Goal: Information Seeking & Learning: Learn about a topic

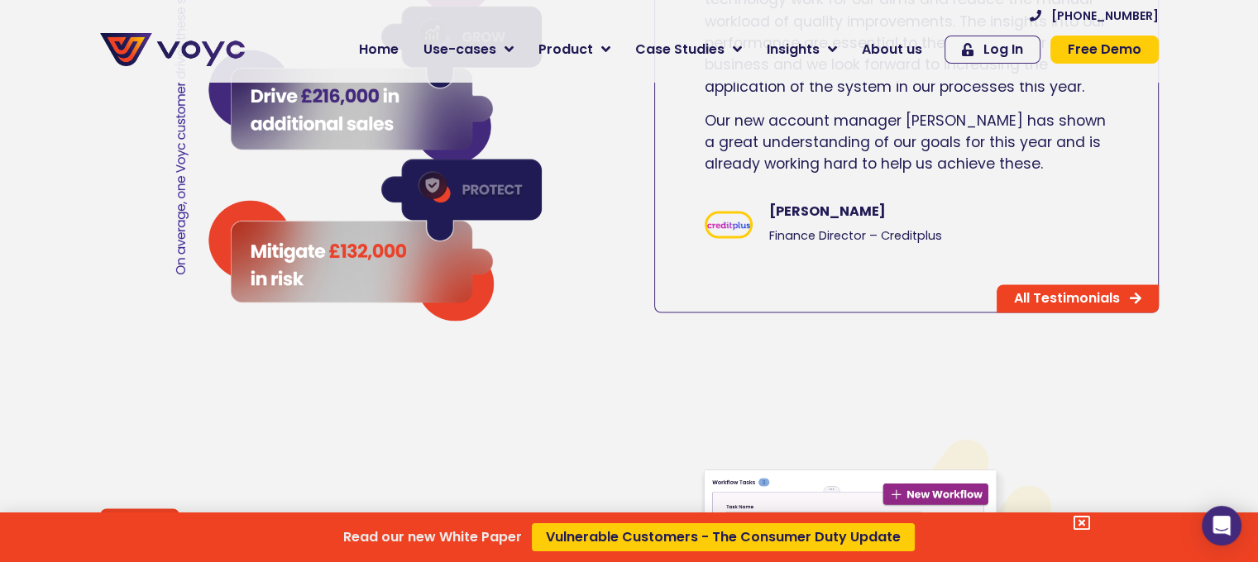
scroll to position [2744, 0]
click at [914, 53] on div "Read our new White Paper Vulnerable Customers - The Consumer Duty Update" at bounding box center [629, 281] width 1258 height 562
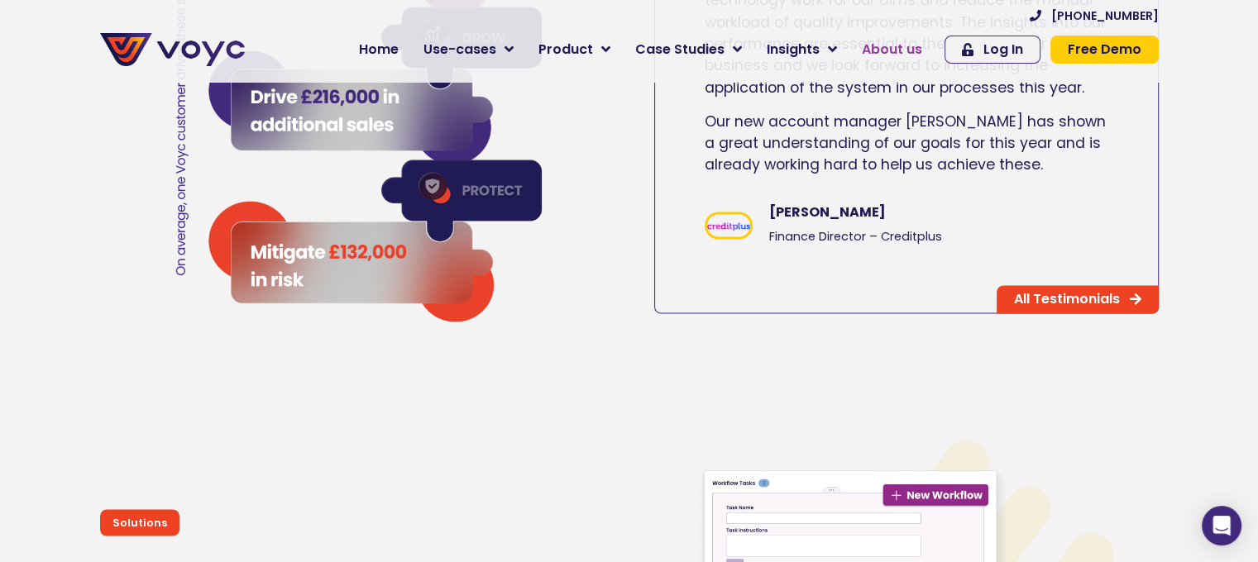
click at [908, 48] on span "About us" at bounding box center [892, 50] width 60 height 20
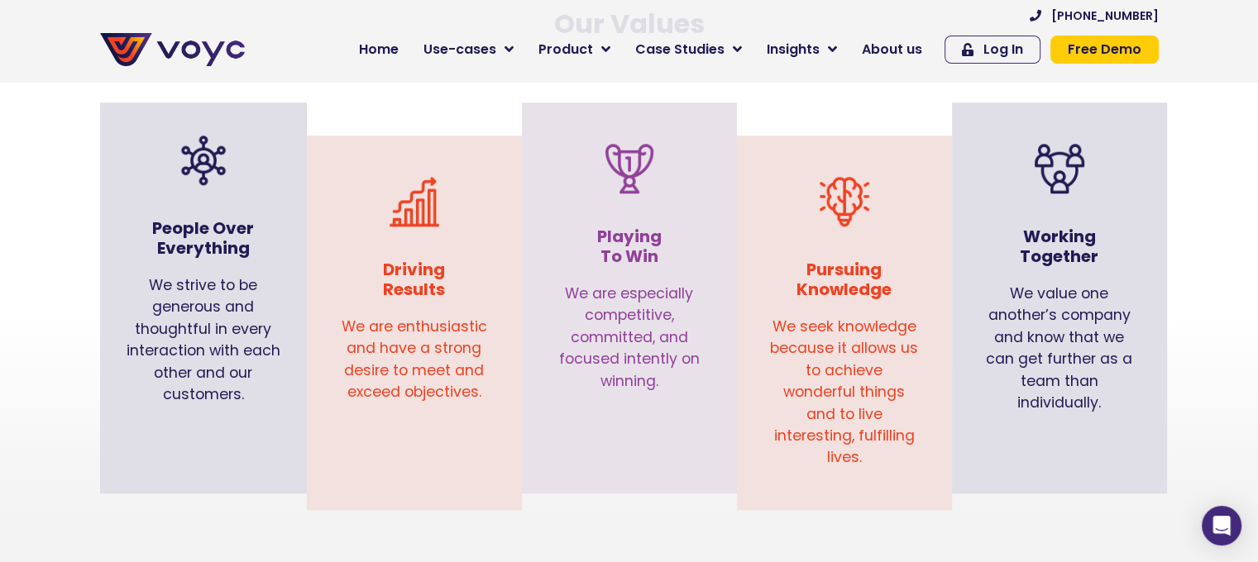
scroll to position [1700, 0]
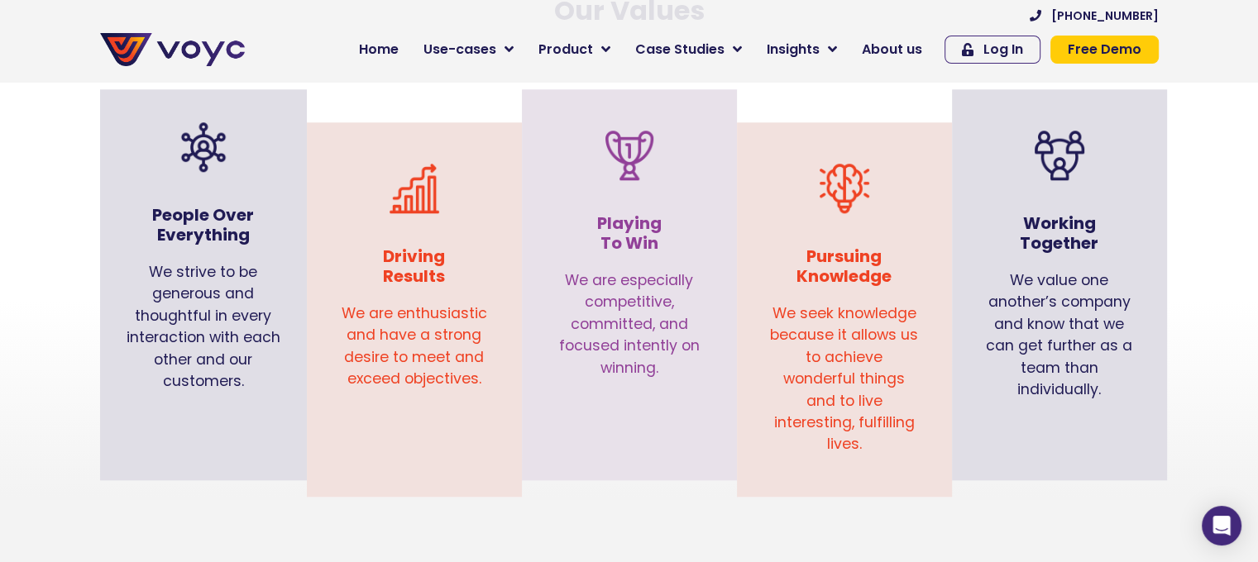
drag, startPoint x: 487, startPoint y: 421, endPoint x: 370, endPoint y: 260, distance: 199.4
click at [370, 260] on div "Driving Results We are enthusiastic and have a strong desire to meet and exceed…" at bounding box center [414, 273] width 198 height 284
click at [370, 260] on h3 "Driving Results" at bounding box center [414, 266] width 149 height 40
drag, startPoint x: 370, startPoint y: 260, endPoint x: 491, endPoint y: 418, distance: 199.9
click at [491, 415] on div "Driving Results We are enthusiastic and have a strong desire to meet and exceed…" at bounding box center [414, 273] width 198 height 284
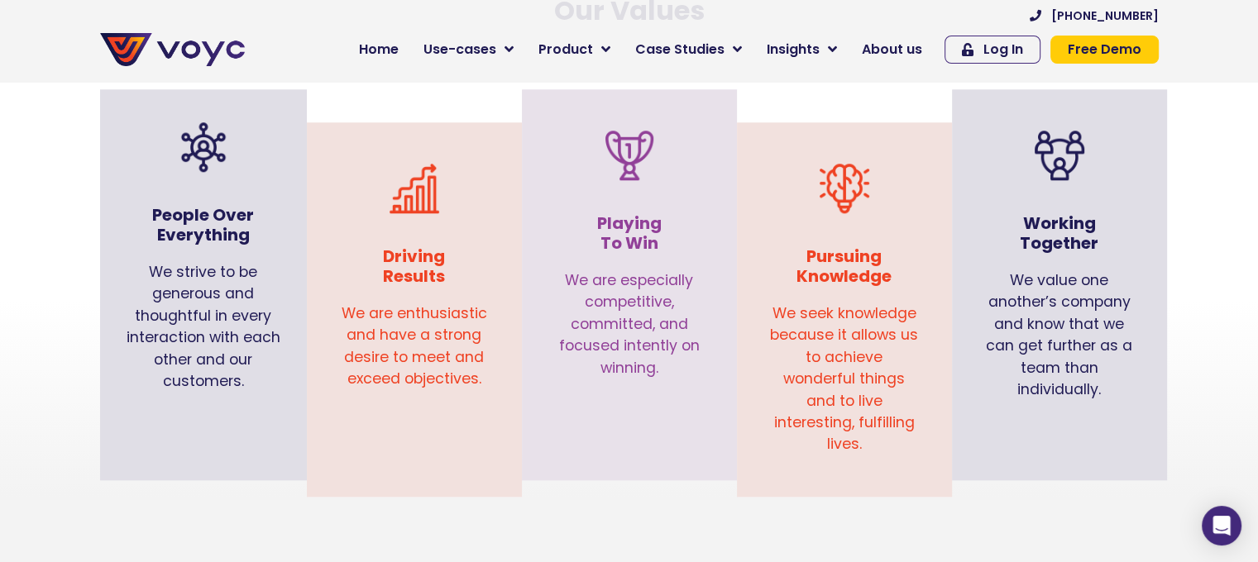
copy div "Driving Results We are enthusiastic and have a strong desire to meet and exceed…"
